Goal: Task Accomplishment & Management: Manage account settings

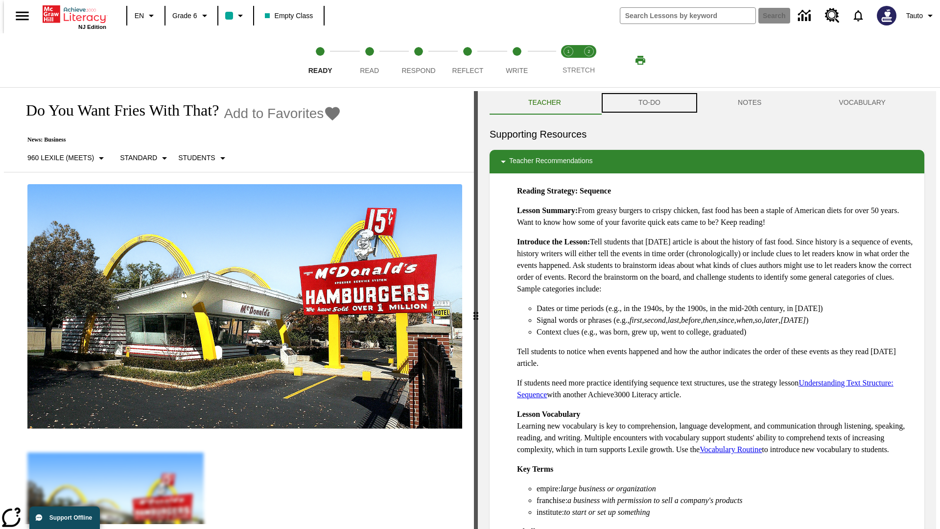
click at [648, 103] on button "TO-DO" at bounding box center [648, 102] width 99 height 23
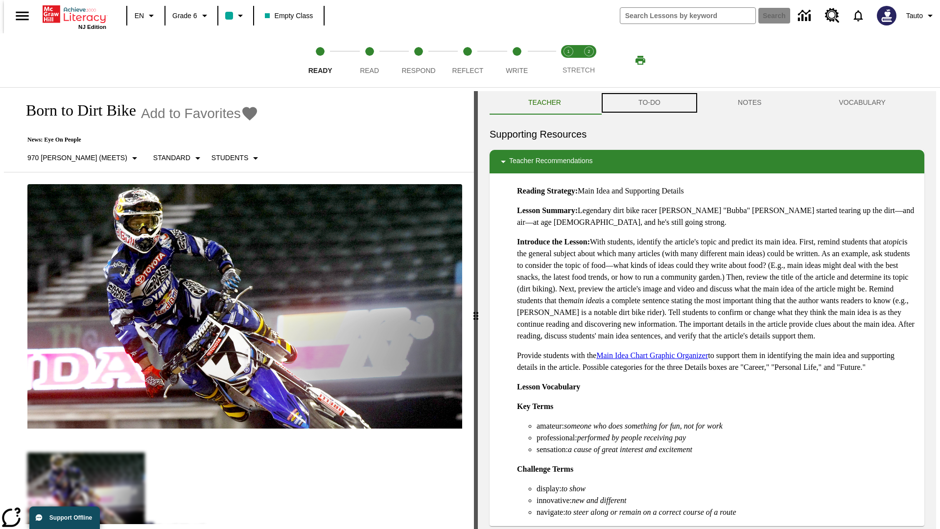
click at [648, 103] on button "TO-DO" at bounding box center [648, 102] width 99 height 23
